Goal: Information Seeking & Learning: Learn about a topic

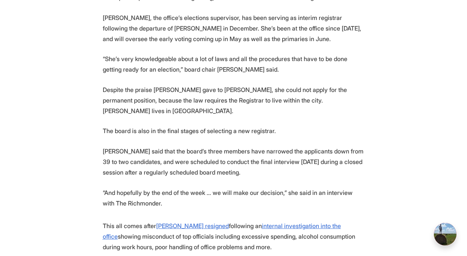
scroll to position [432, 0]
click at [401, 127] on section "With early voting for June’s primary elections just 9 days away, the Richmond E…" at bounding box center [233, 189] width 467 height 417
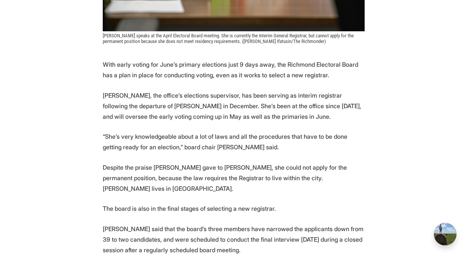
scroll to position [354, 0]
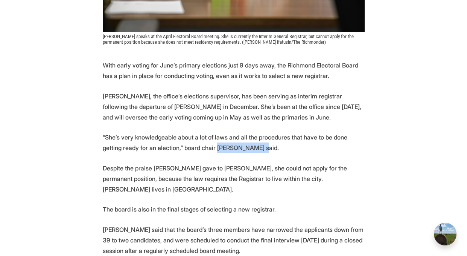
drag, startPoint x: 195, startPoint y: 134, endPoint x: 234, endPoint y: 134, distance: 38.8
click at [234, 134] on p "“She’s very knowledgeable about a lot of laws and all the procedures that have …" at bounding box center [234, 142] width 262 height 21
copy p "Starlet Stevens"
click at [274, 132] on p "“She’s very knowledgeable about a lot of laws and all the procedures that have …" at bounding box center [234, 142] width 262 height 21
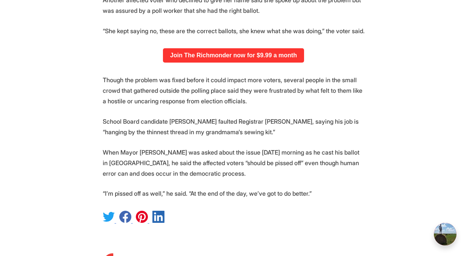
scroll to position [736, 0]
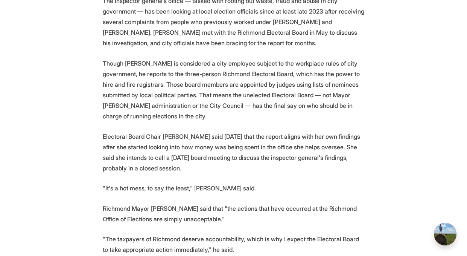
scroll to position [587, 0]
click at [181, 76] on p "Though Balmer is considered a city employee subject to the workplace rules of c…" at bounding box center [234, 89] width 262 height 63
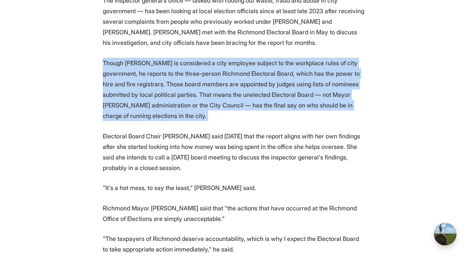
click at [181, 76] on p "Though Balmer is considered a city employee subject to the workplace rules of c…" at bounding box center [234, 89] width 262 height 63
copy p "Though Balmer is considered a city employee subject to the workplace rules of c…"
